Goal: Transaction & Acquisition: Subscribe to service/newsletter

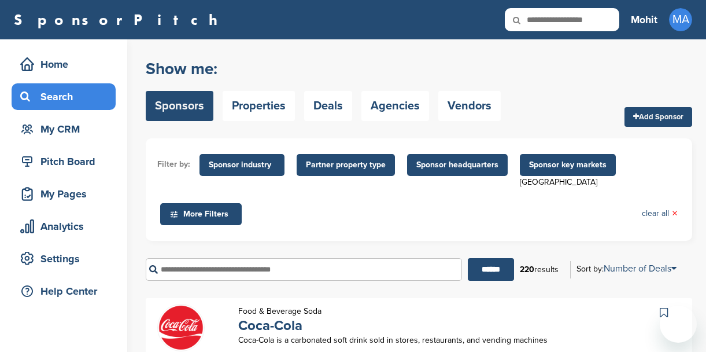
scroll to position [139, 0]
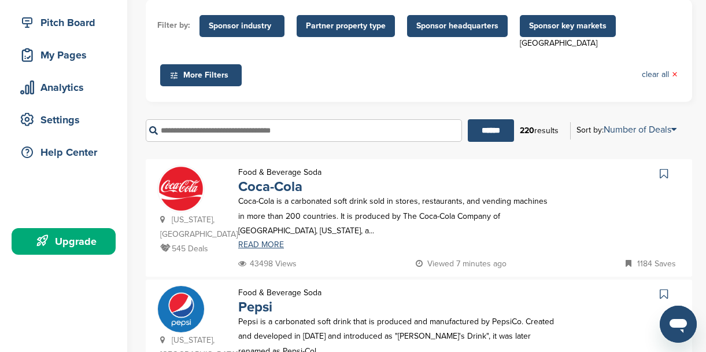
click at [337, 95] on div "Filter by: Sponsor industry Sponsor Industry × Apparel, Clothing, & Fashion Acc…" at bounding box center [419, 50] width 547 height 102
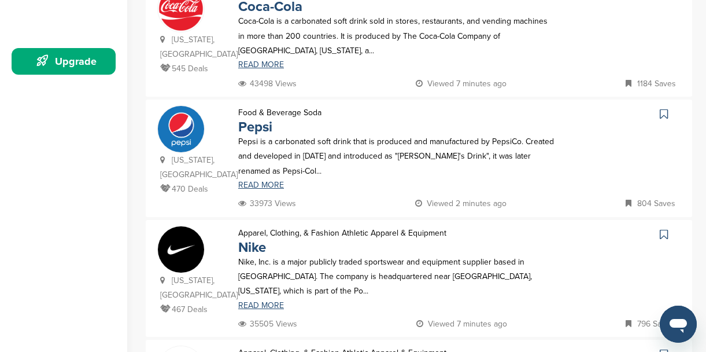
scroll to position [416, 0]
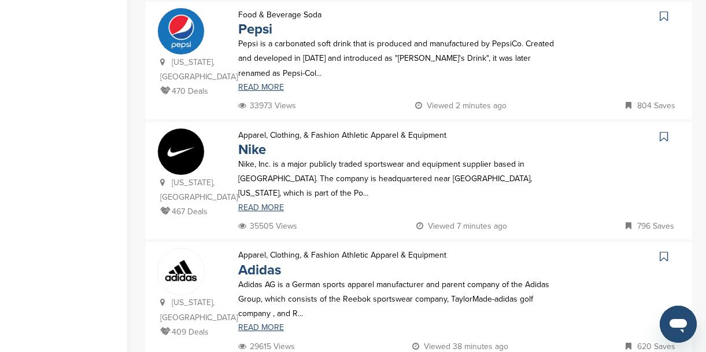
click at [294, 149] on p "Nike" at bounding box center [342, 149] width 208 height 14
click at [260, 142] on link "Nike" at bounding box center [252, 149] width 28 height 17
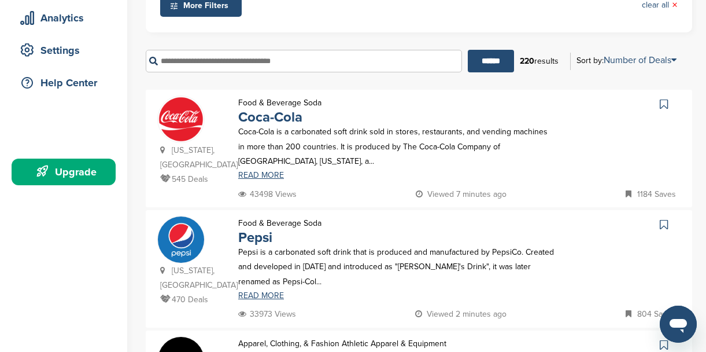
scroll to position [69, 0]
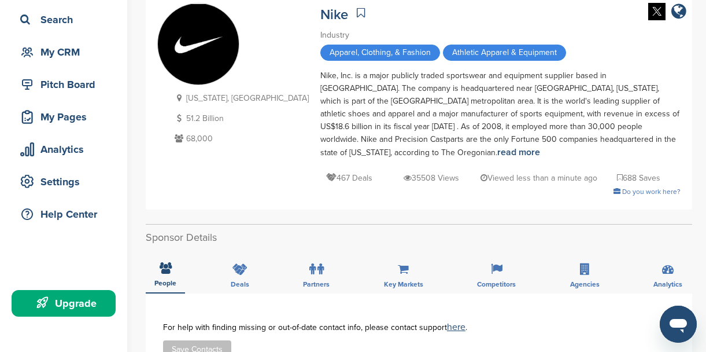
scroll to position [139, 0]
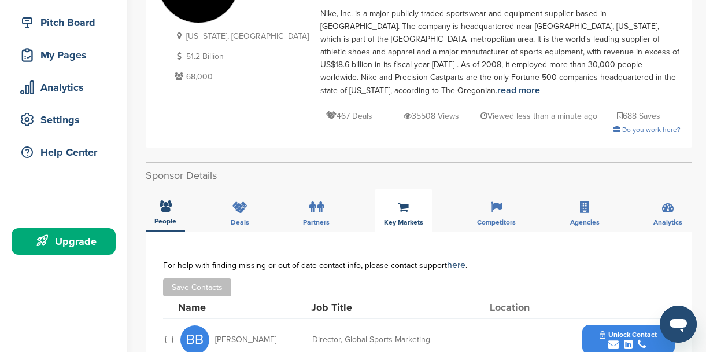
click at [398, 203] on div "Key Markets" at bounding box center [403, 210] width 57 height 43
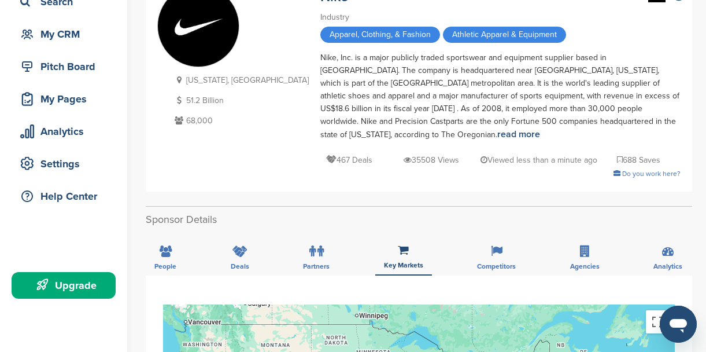
scroll to position [0, 0]
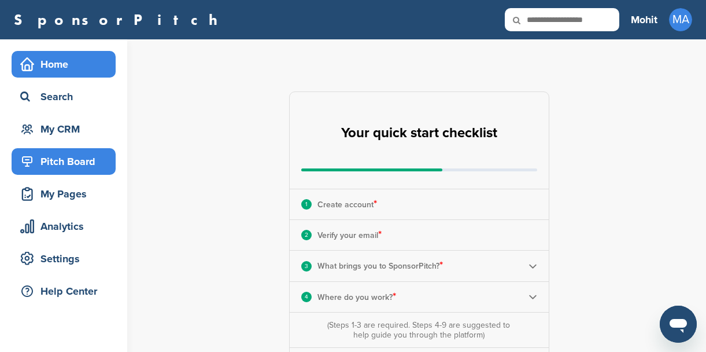
click at [83, 163] on div "Pitch Board" at bounding box center [66, 161] width 98 height 21
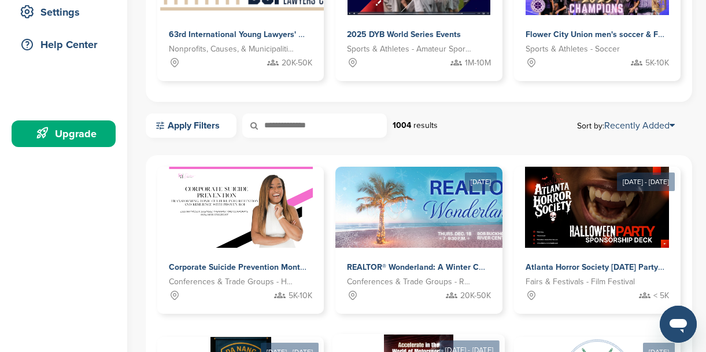
scroll to position [416, 0]
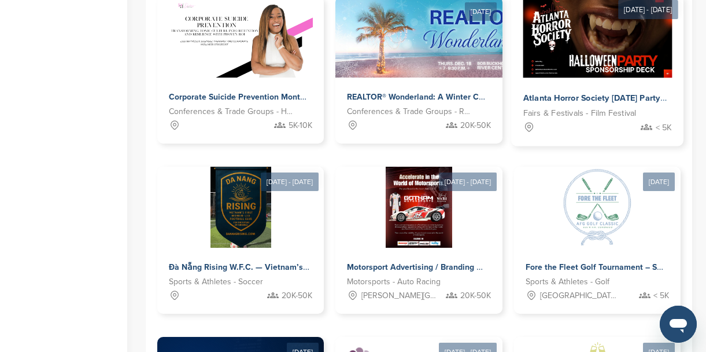
click at [565, 70] on img at bounding box center [597, 36] width 149 height 84
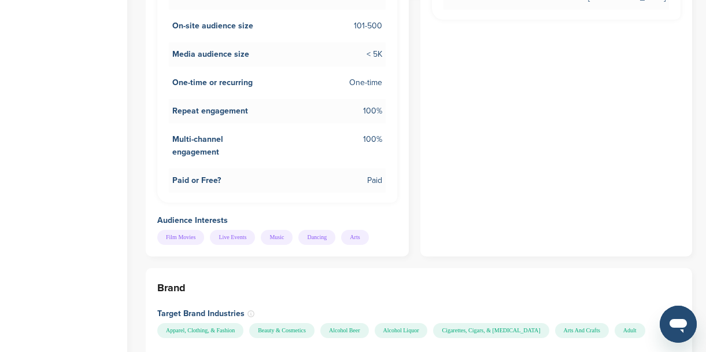
scroll to position [625, 0]
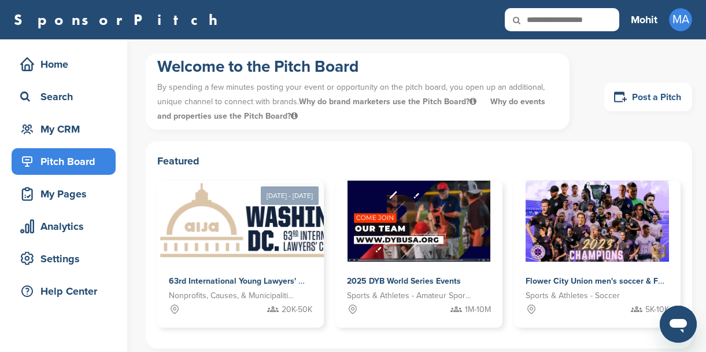
click at [630, 90] on link "Post a Pitch" at bounding box center [648, 97] width 88 height 28
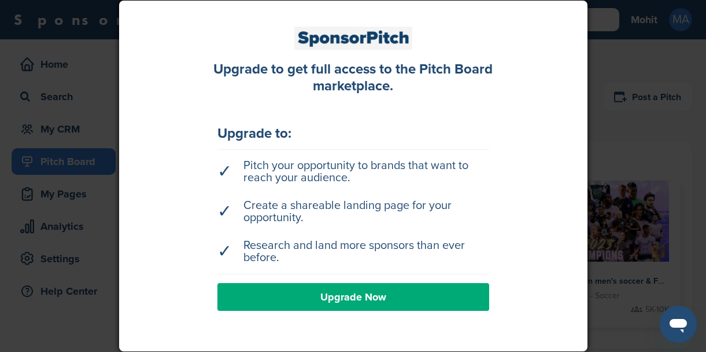
click at [407, 294] on link "Upgrade Now" at bounding box center [353, 297] width 272 height 28
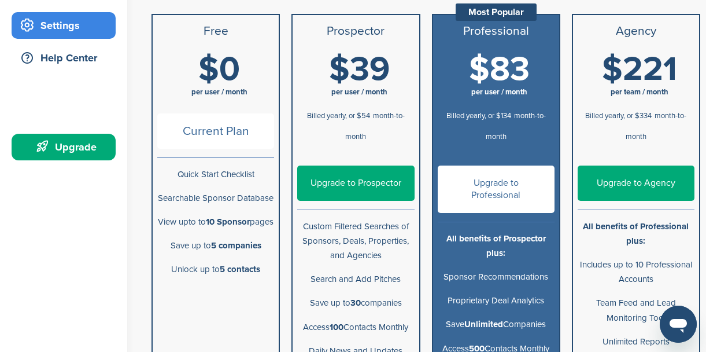
scroll to position [208, 0]
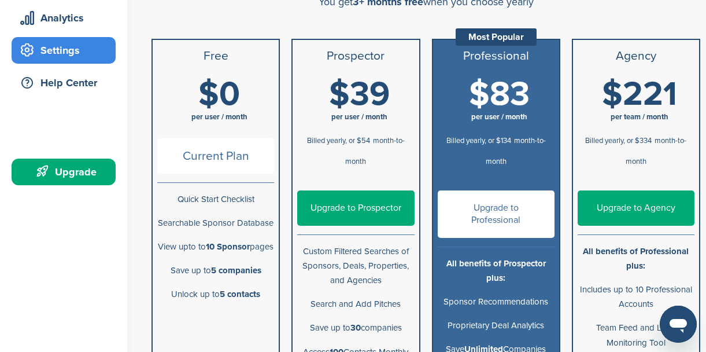
click at [212, 153] on span "Current Plan" at bounding box center [215, 155] width 117 height 35
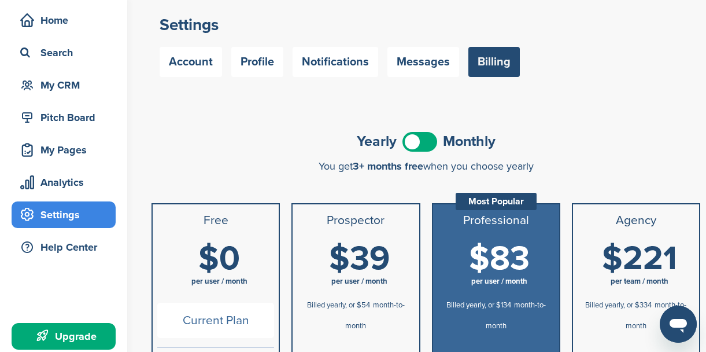
scroll to position [0, 0]
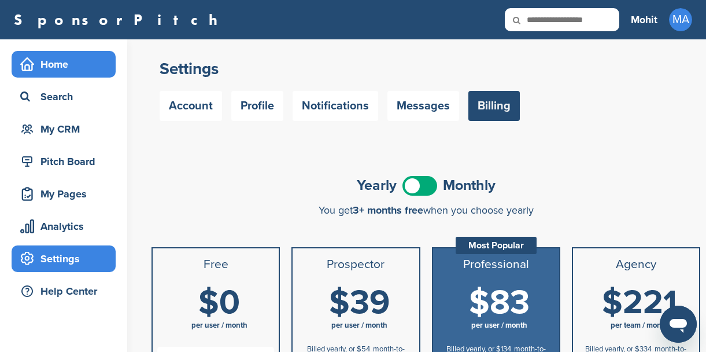
click at [47, 59] on div "Home" at bounding box center [66, 64] width 98 height 21
